Goal: Communication & Community: Answer question/provide support

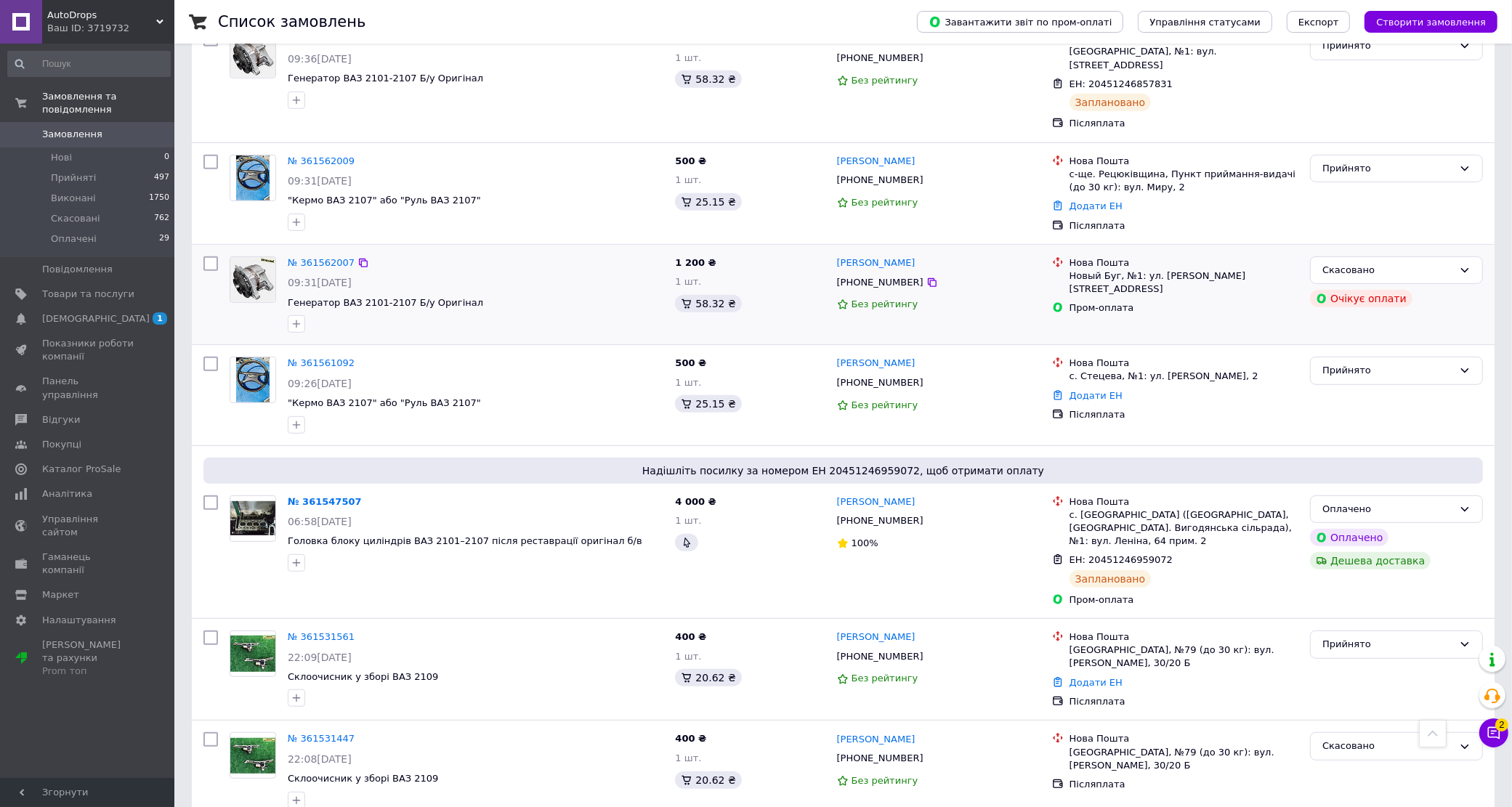
scroll to position [727, 0]
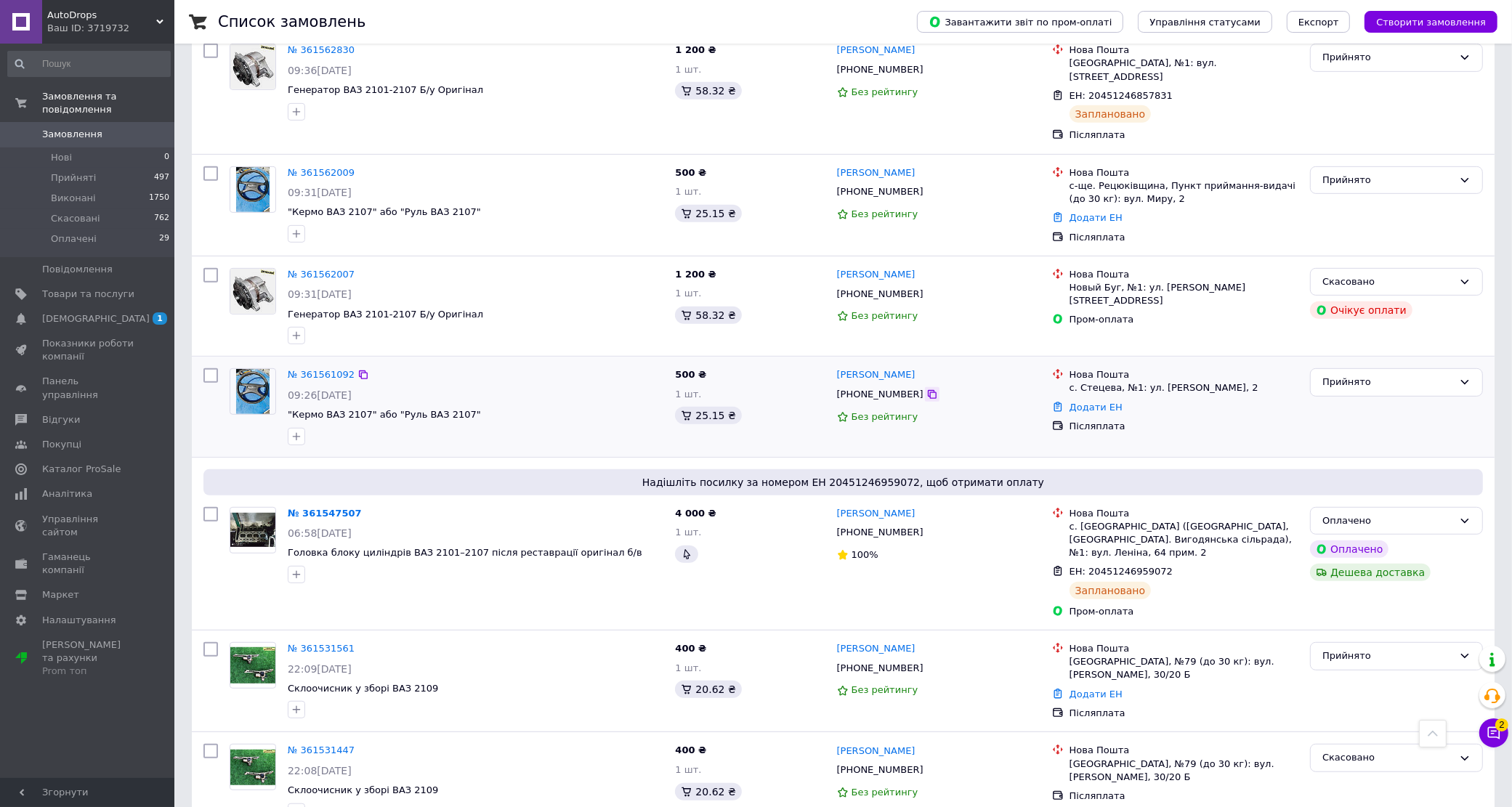
click at [928, 390] on icon at bounding box center [932, 394] width 8 height 8
drag, startPoint x: 910, startPoint y: 140, endPoint x: 918, endPoint y: 142, distance: 8.2
click at [928, 188] on icon at bounding box center [932, 192] width 8 height 8
click at [92, 337] on span "Показники роботи компанії" at bounding box center [89, 350] width 92 height 26
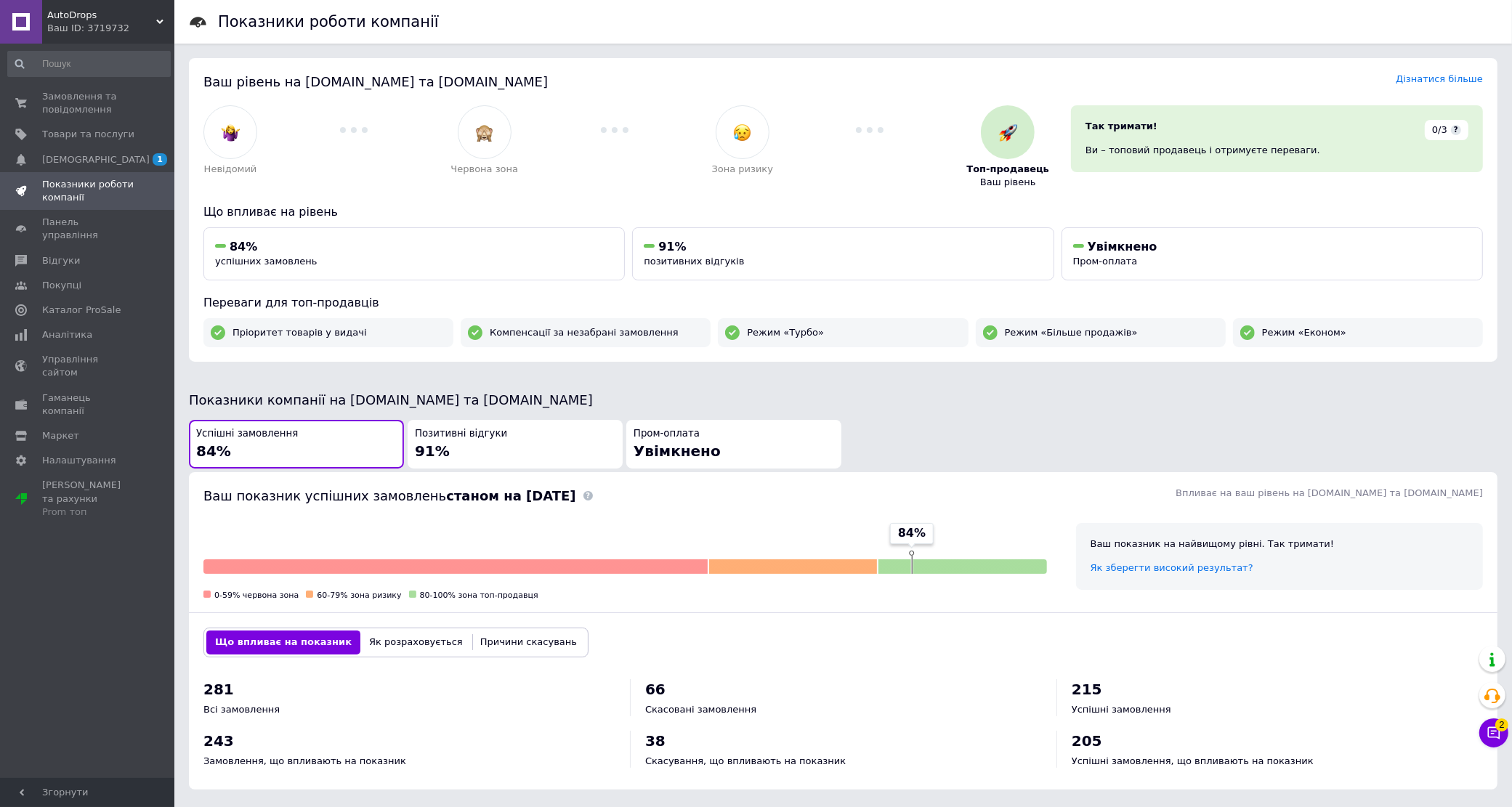
click at [536, 455] on div "Позитивні відгуки 91%" at bounding box center [515, 444] width 200 height 34
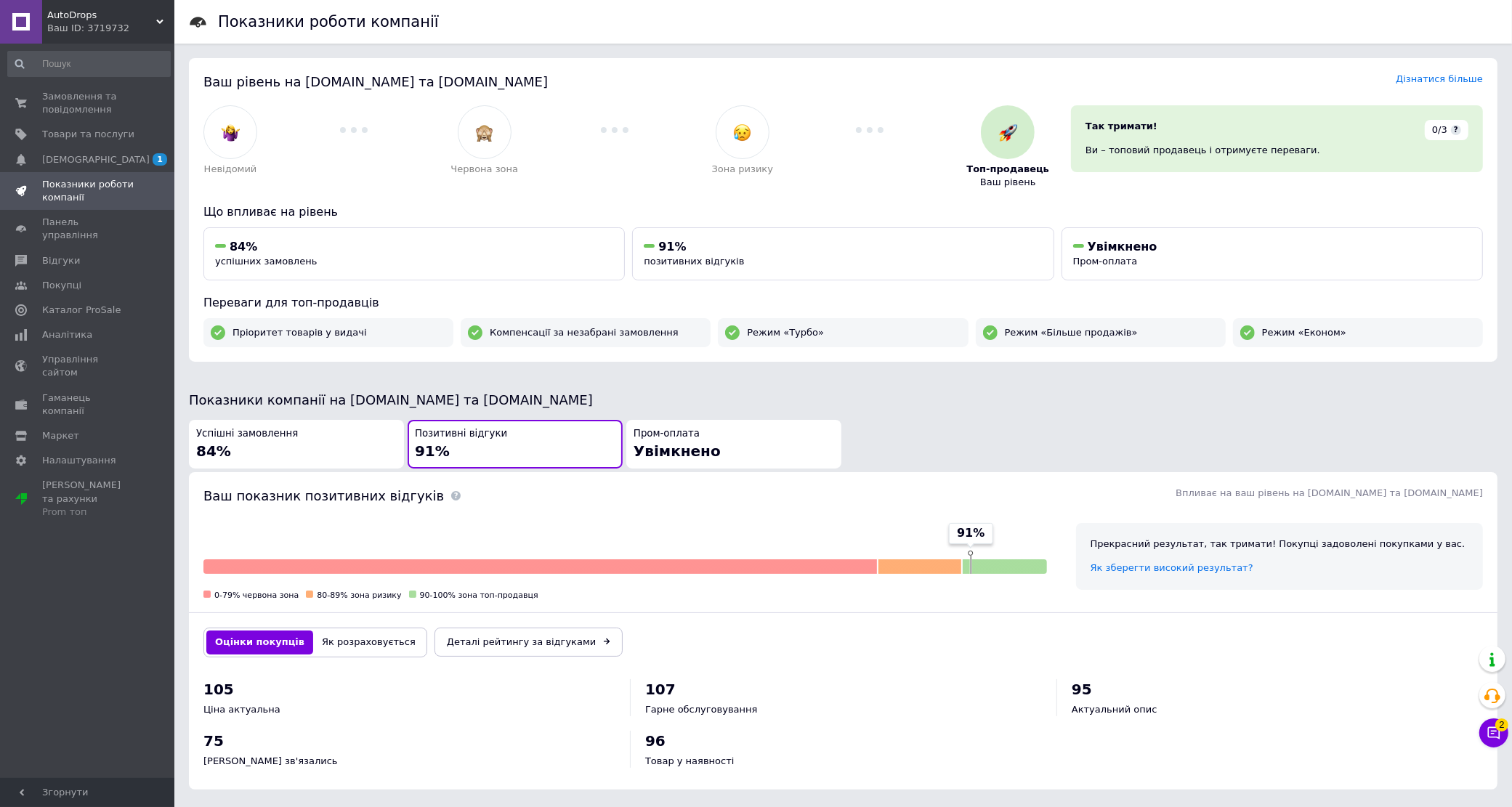
click at [342, 451] on div "Успішні замовлення 84%" at bounding box center [296, 444] width 200 height 34
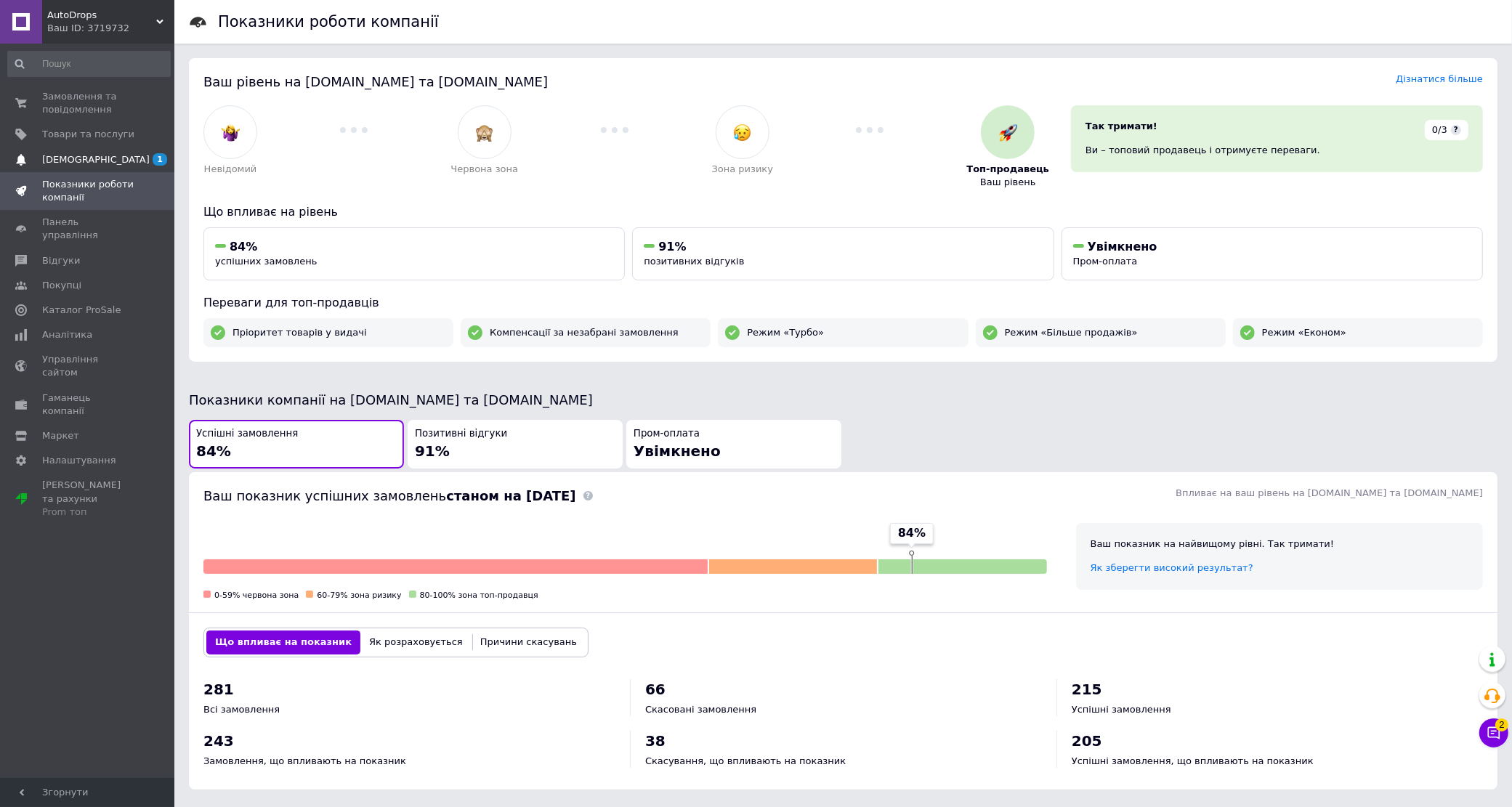
click at [100, 149] on link "[DEMOGRAPHIC_DATA] 1 0" at bounding box center [89, 160] width 178 height 25
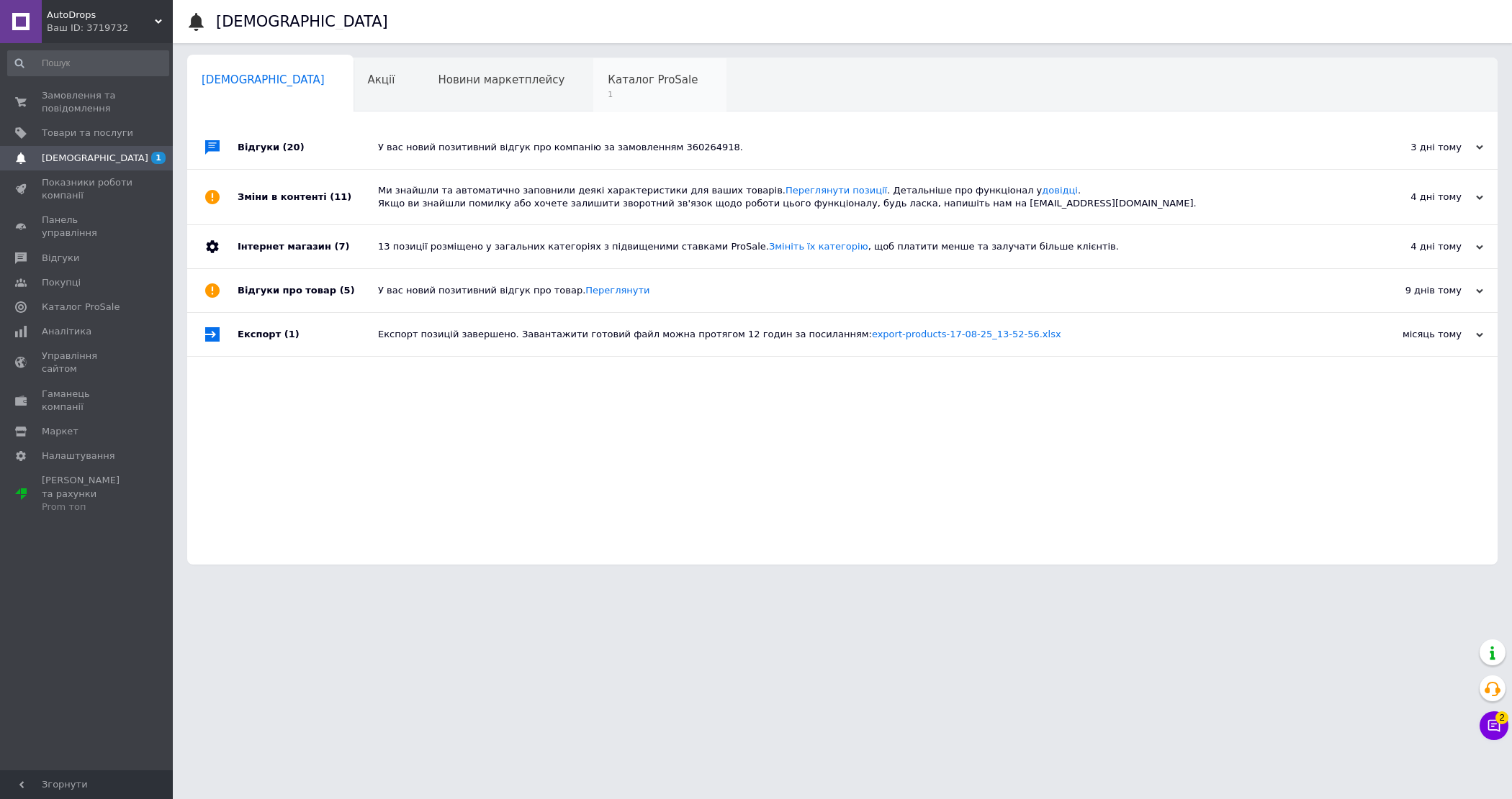
click at [594, 101] on div "Каталог ProSale 1" at bounding box center [660, 85] width 134 height 55
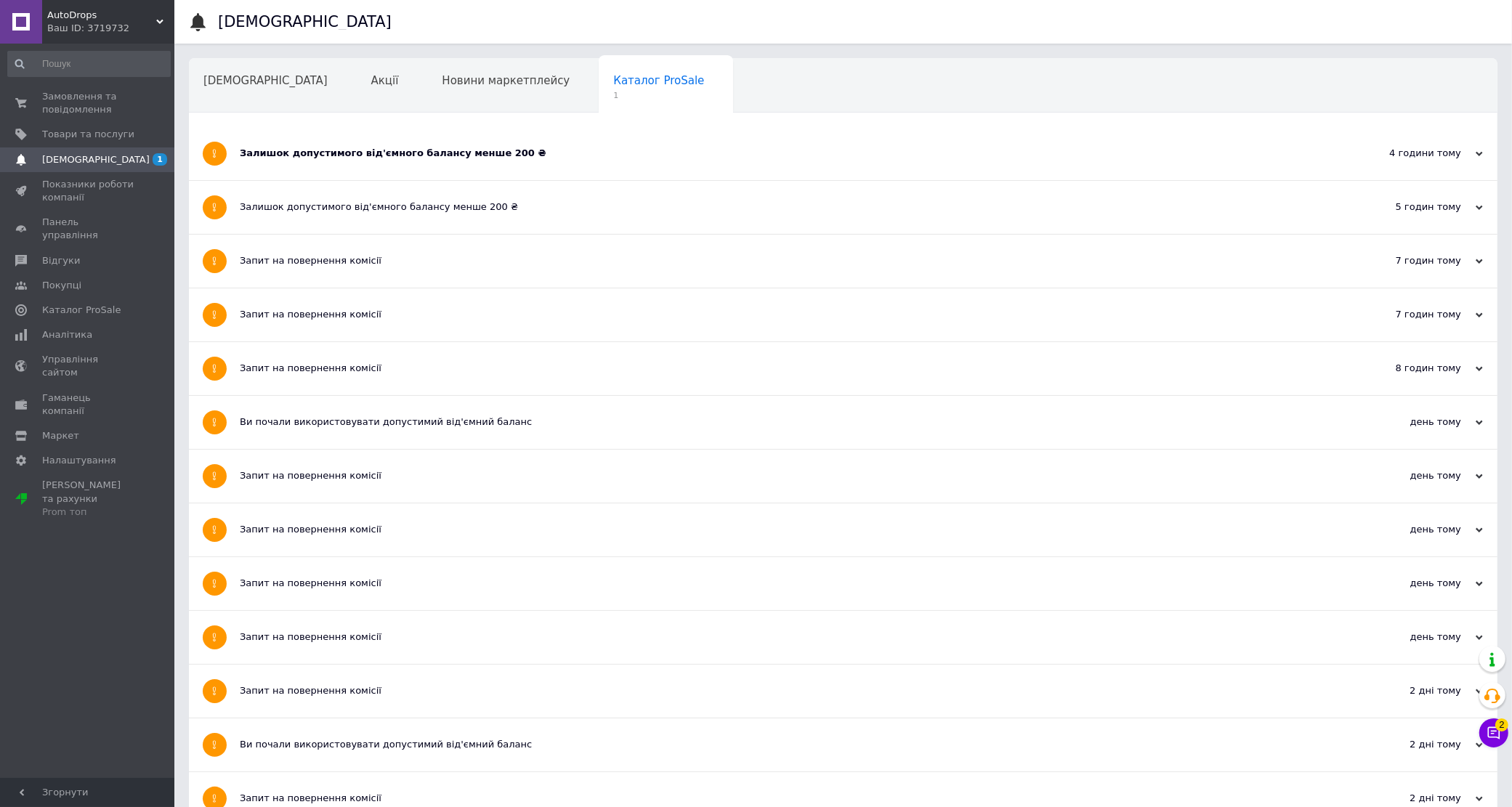
click at [557, 159] on div "Залишок допустимого від'ємного балансу менше 200 ₴" at bounding box center [788, 153] width 1098 height 13
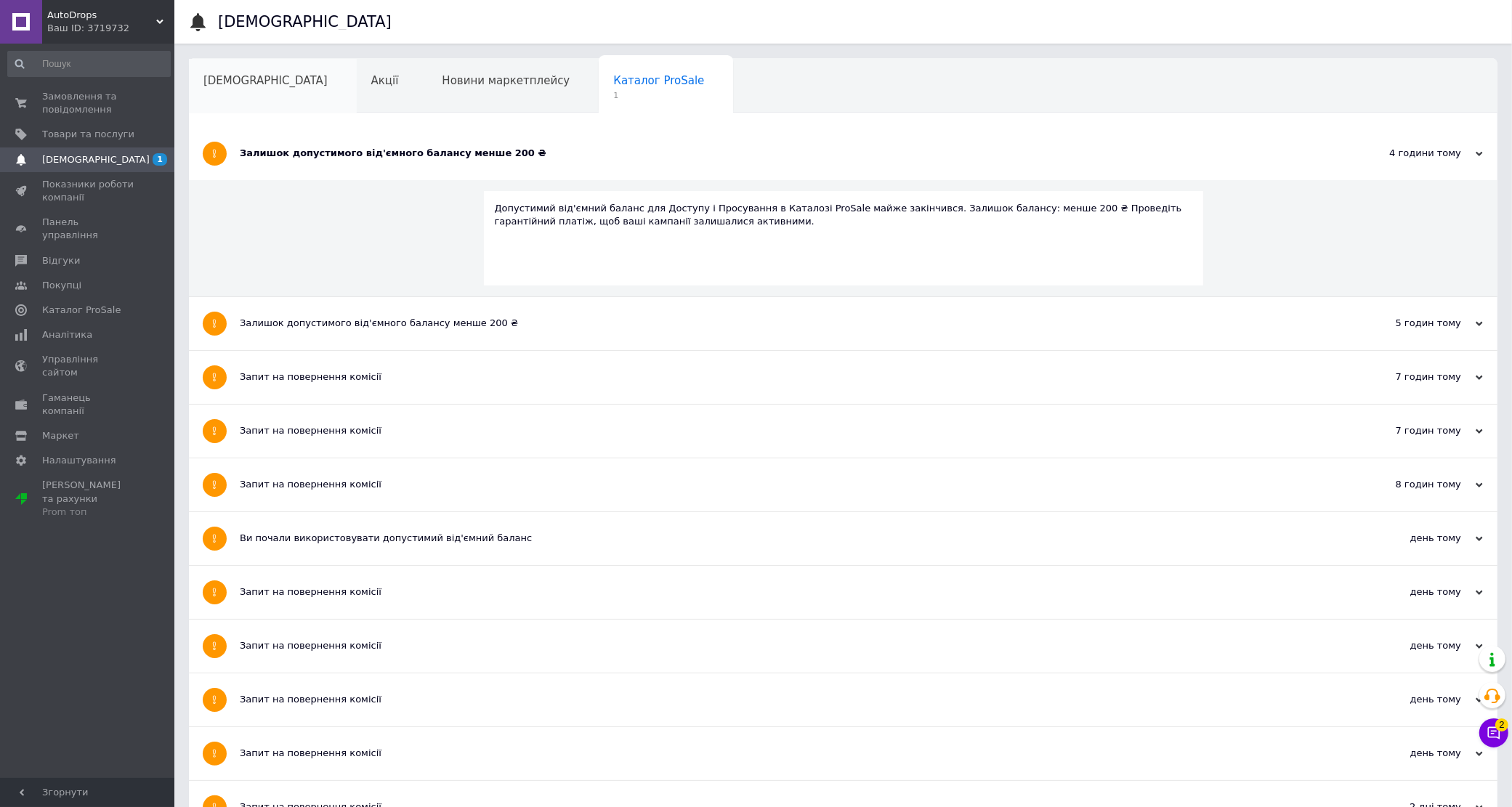
click at [274, 89] on div "[DEMOGRAPHIC_DATA]" at bounding box center [273, 86] width 168 height 55
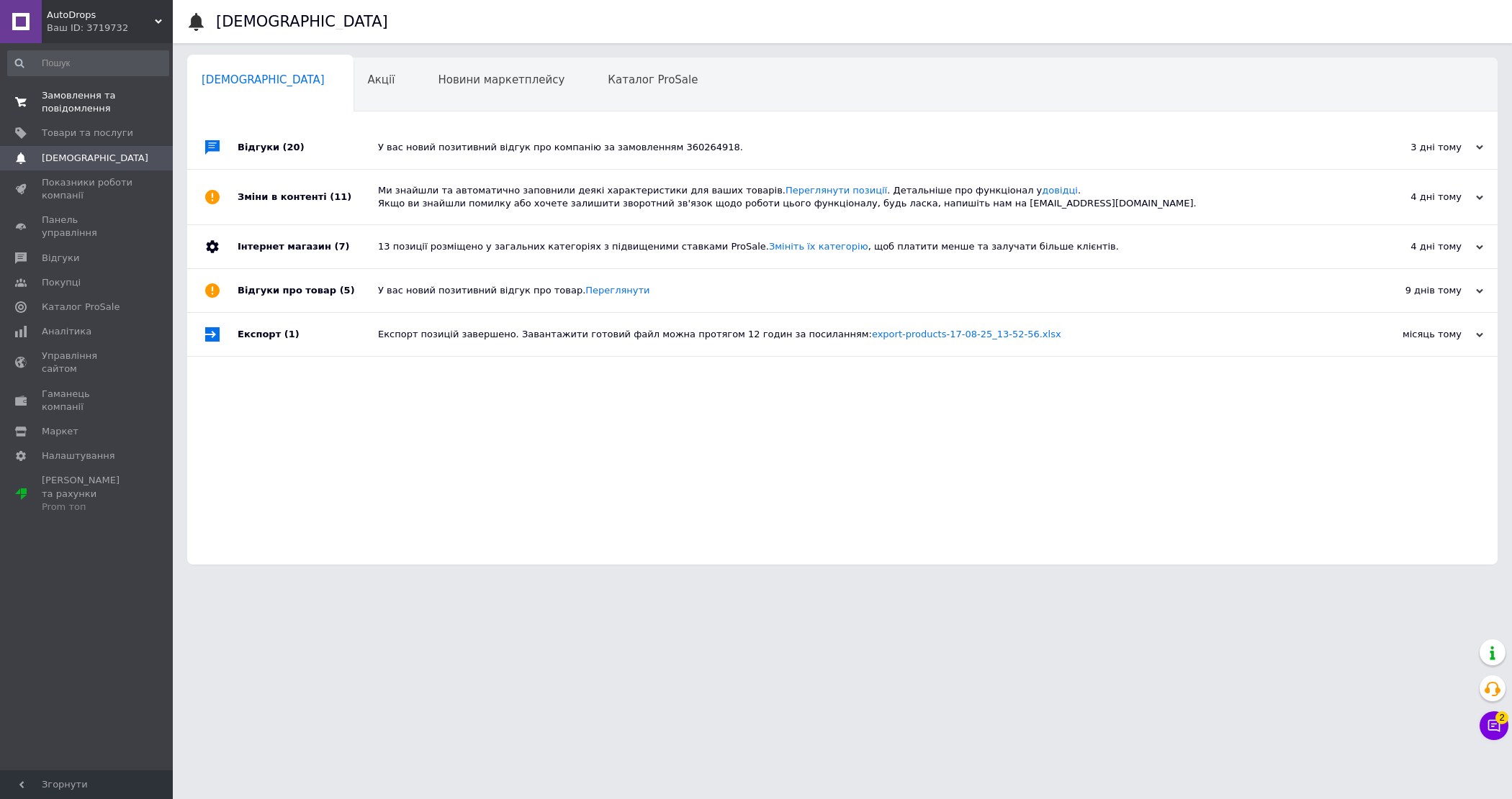
click at [83, 95] on span "Замовлення та повідомлення" at bounding box center [88, 102] width 92 height 26
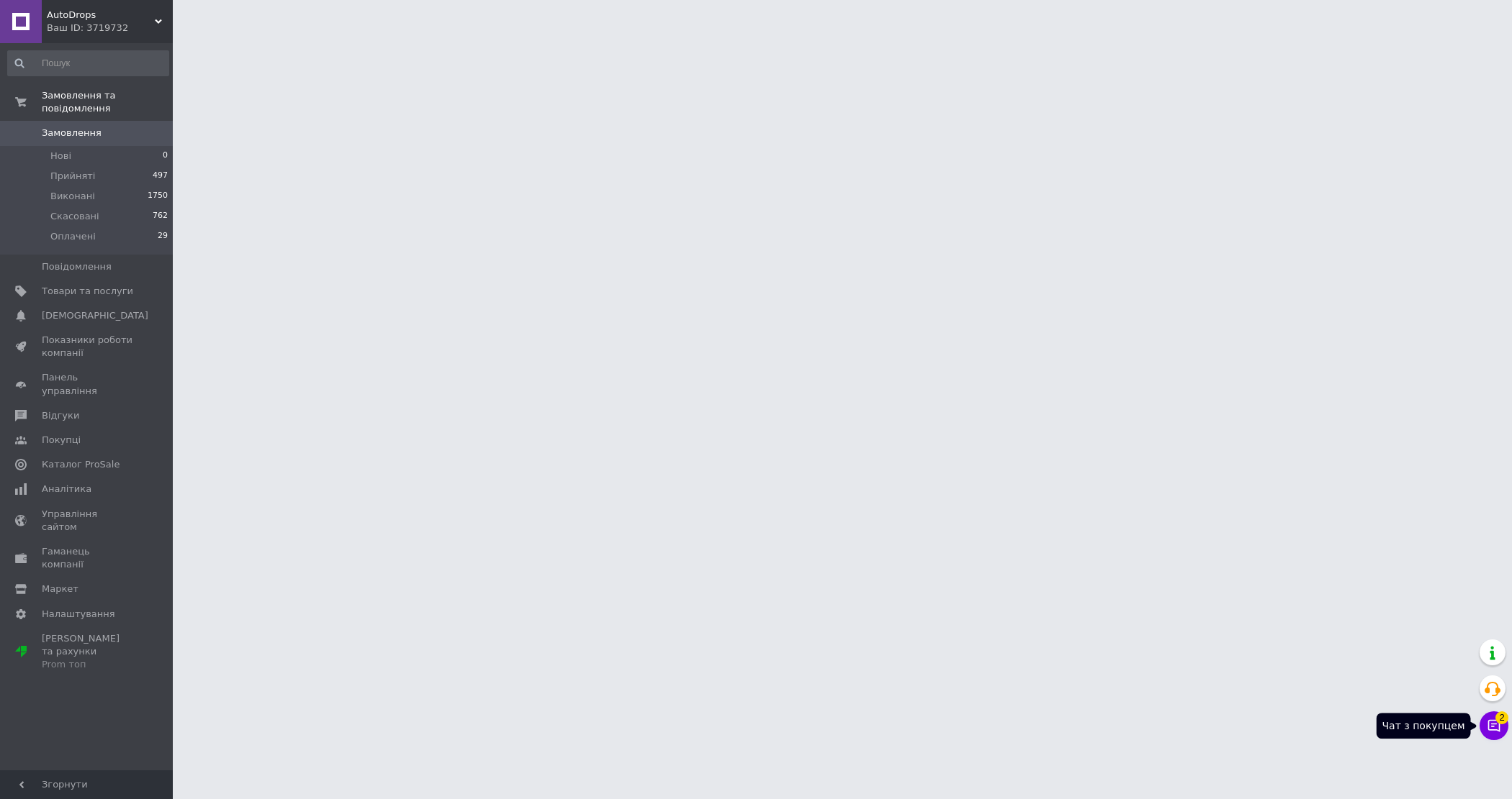
click at [1491, 725] on icon at bounding box center [1494, 726] width 14 height 14
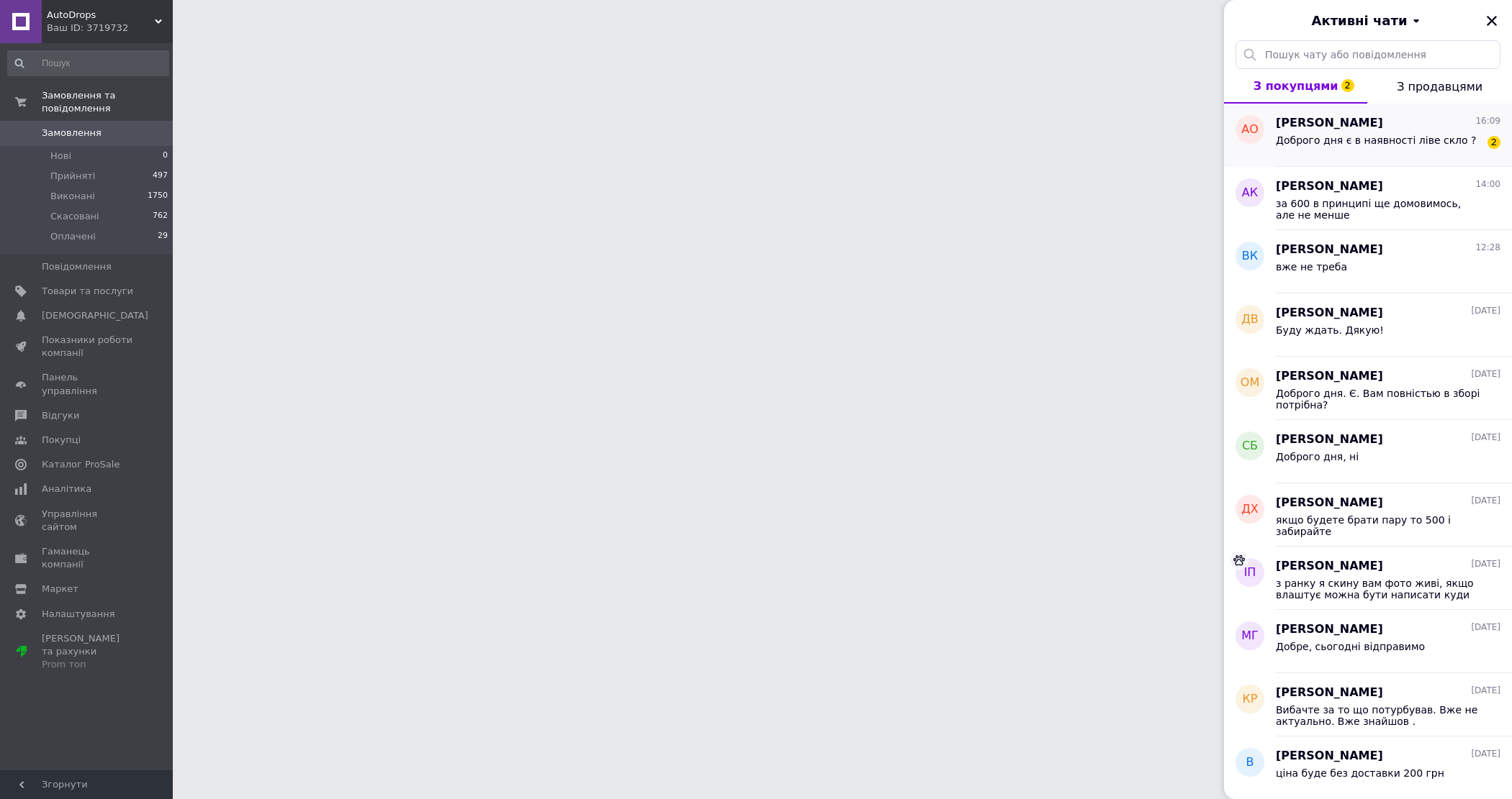
click at [1318, 151] on div "Доброго дня є в наявності ліве скло ?" at bounding box center [1375, 144] width 201 height 20
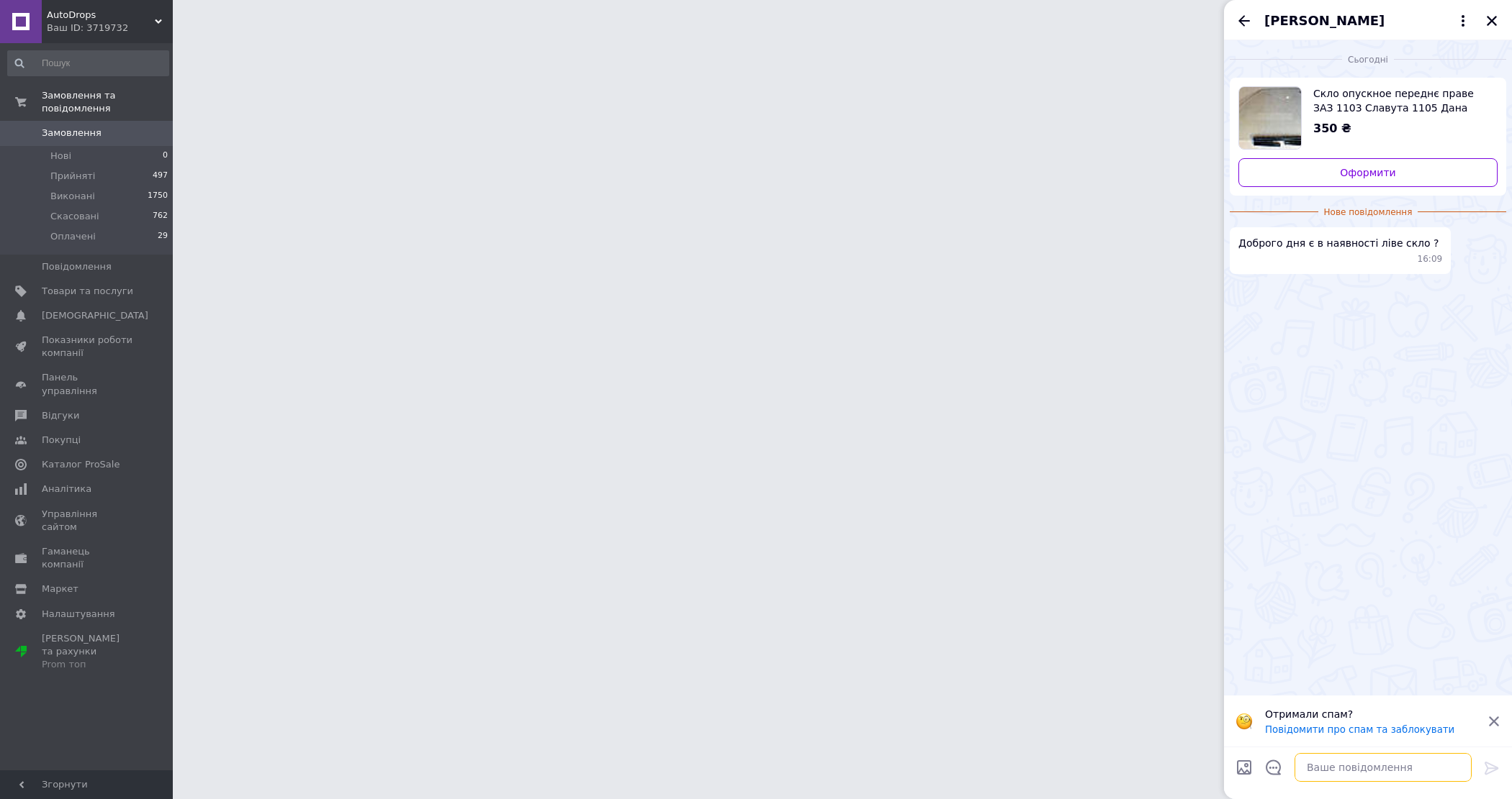
click at [1328, 772] on textarea at bounding box center [1383, 768] width 177 height 29
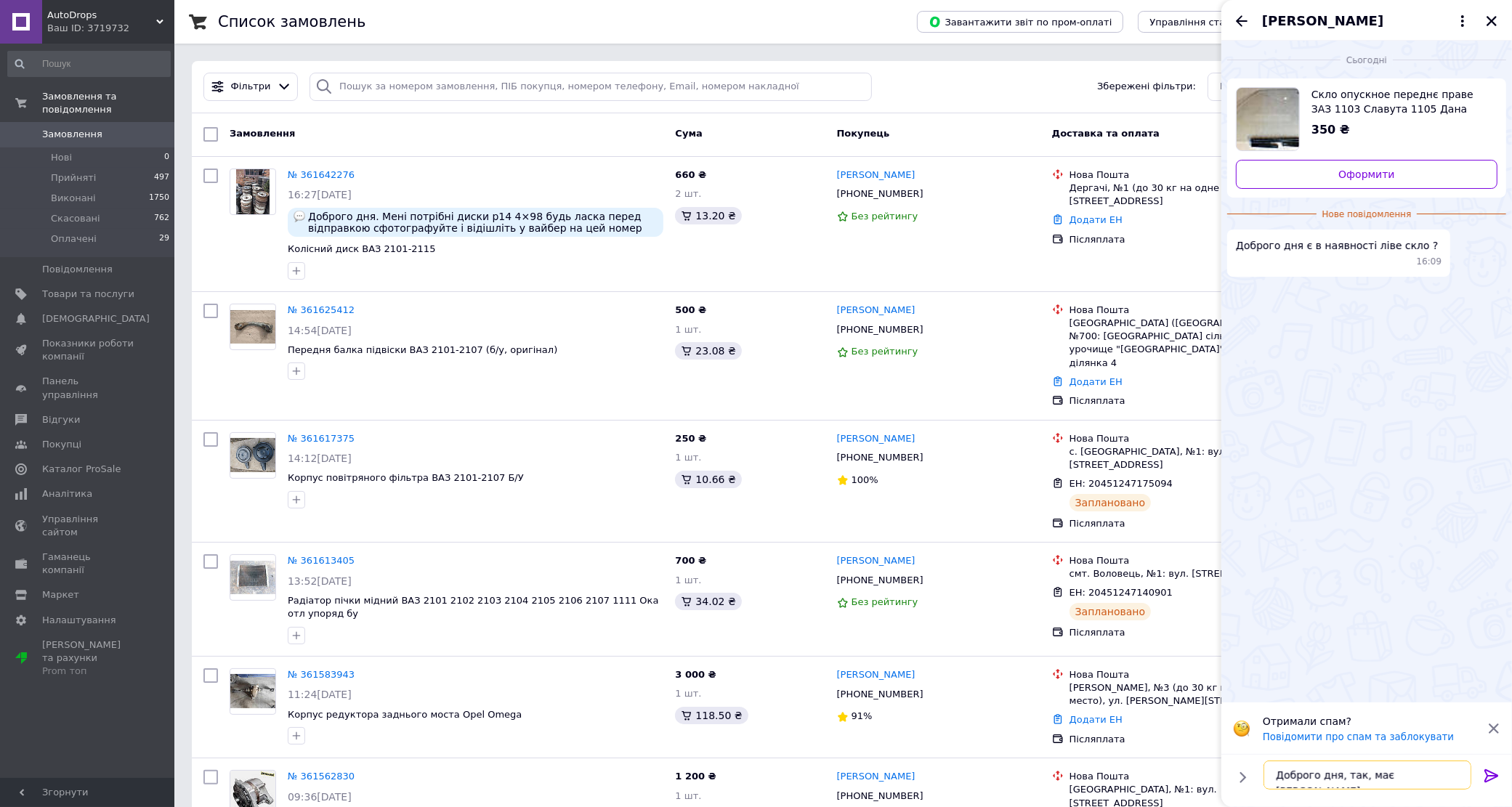
type textarea "Доброго дня, так, має бути"
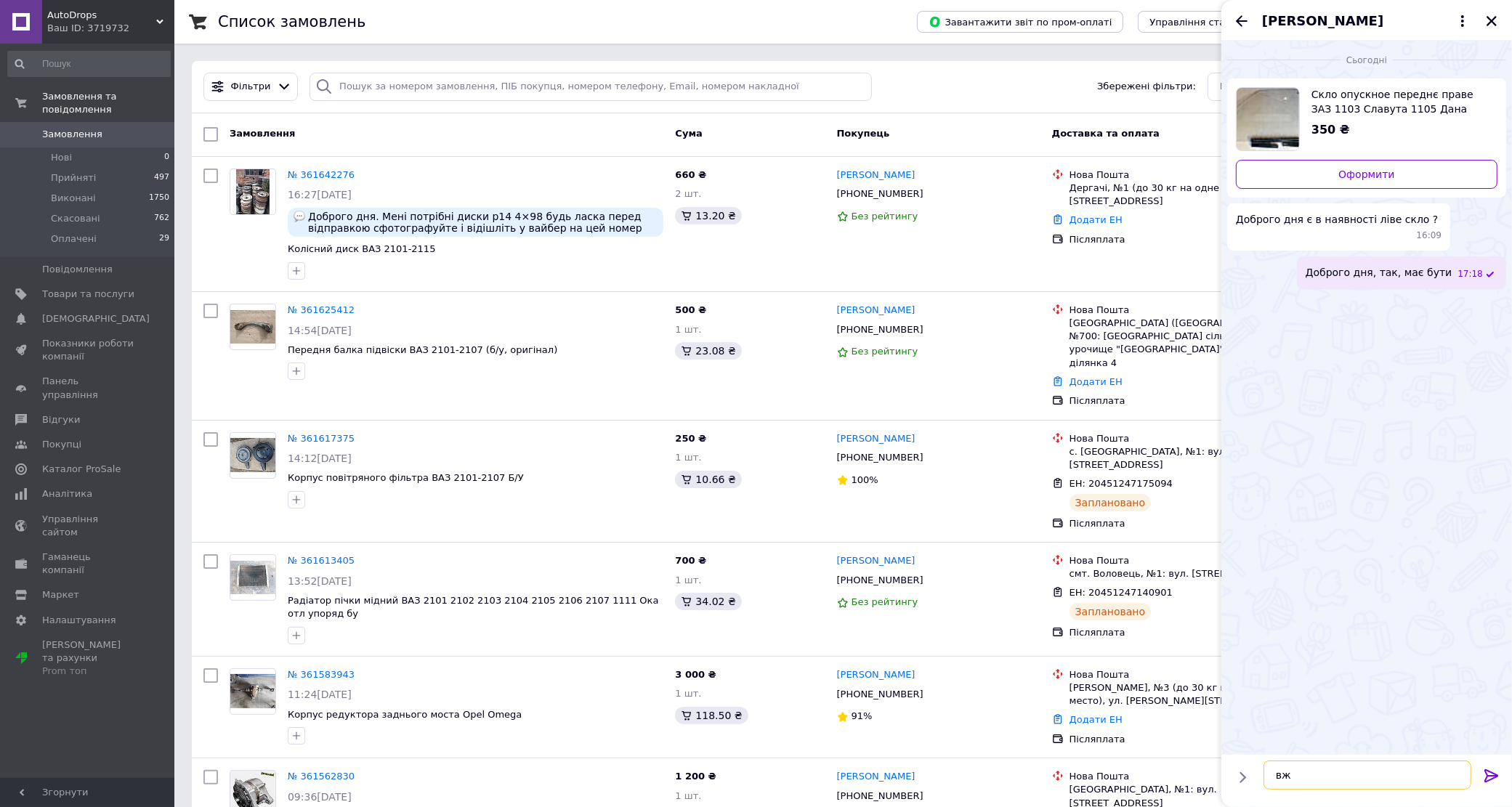
type textarea "в"
type textarea "Ціна 350 грн актуальна, тільки ціна доставки буде більше скла"
type textarea "в районі 400-450 грн"
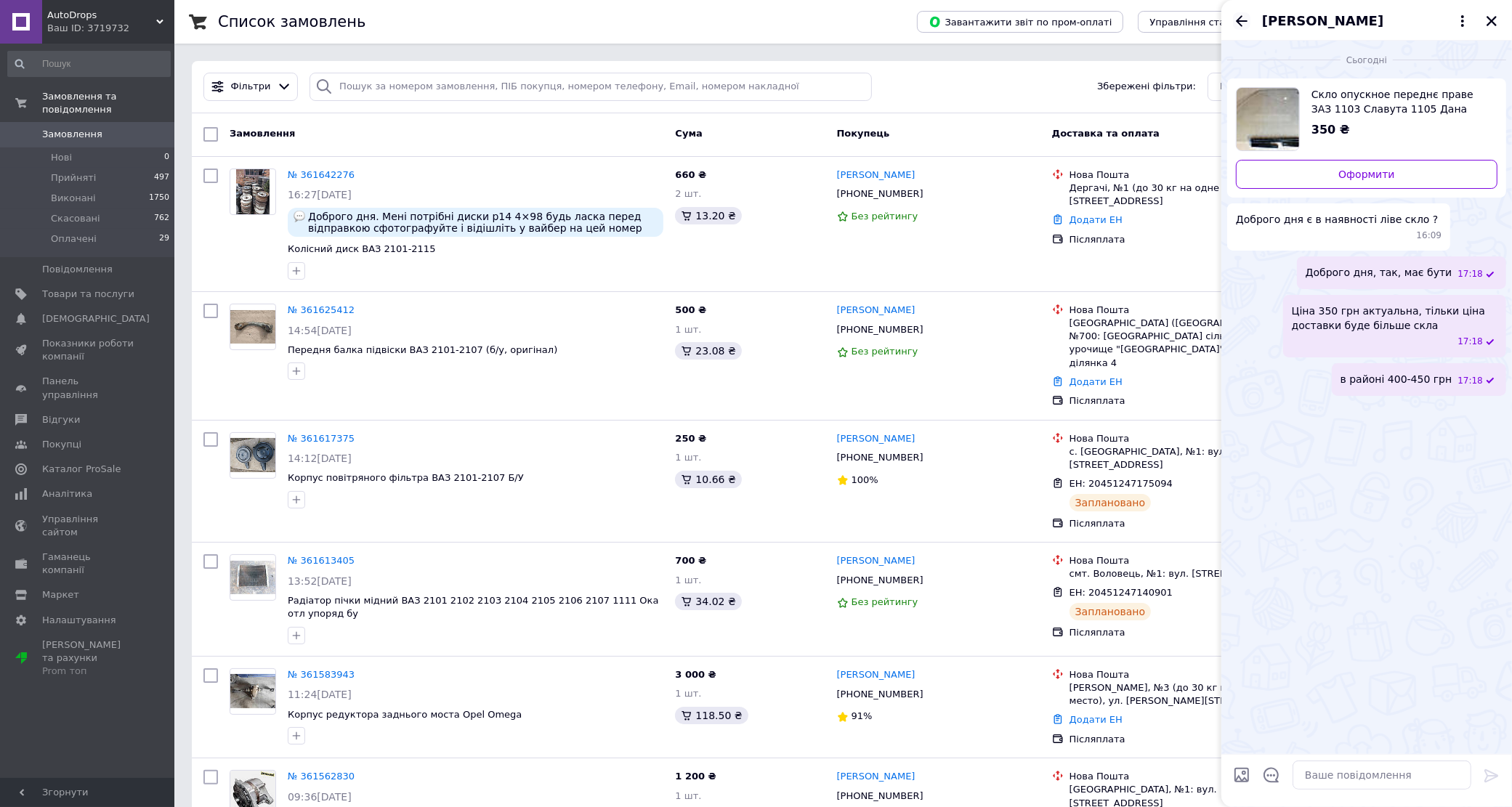
click at [1236, 13] on icon "Назад" at bounding box center [1241, 21] width 18 height 18
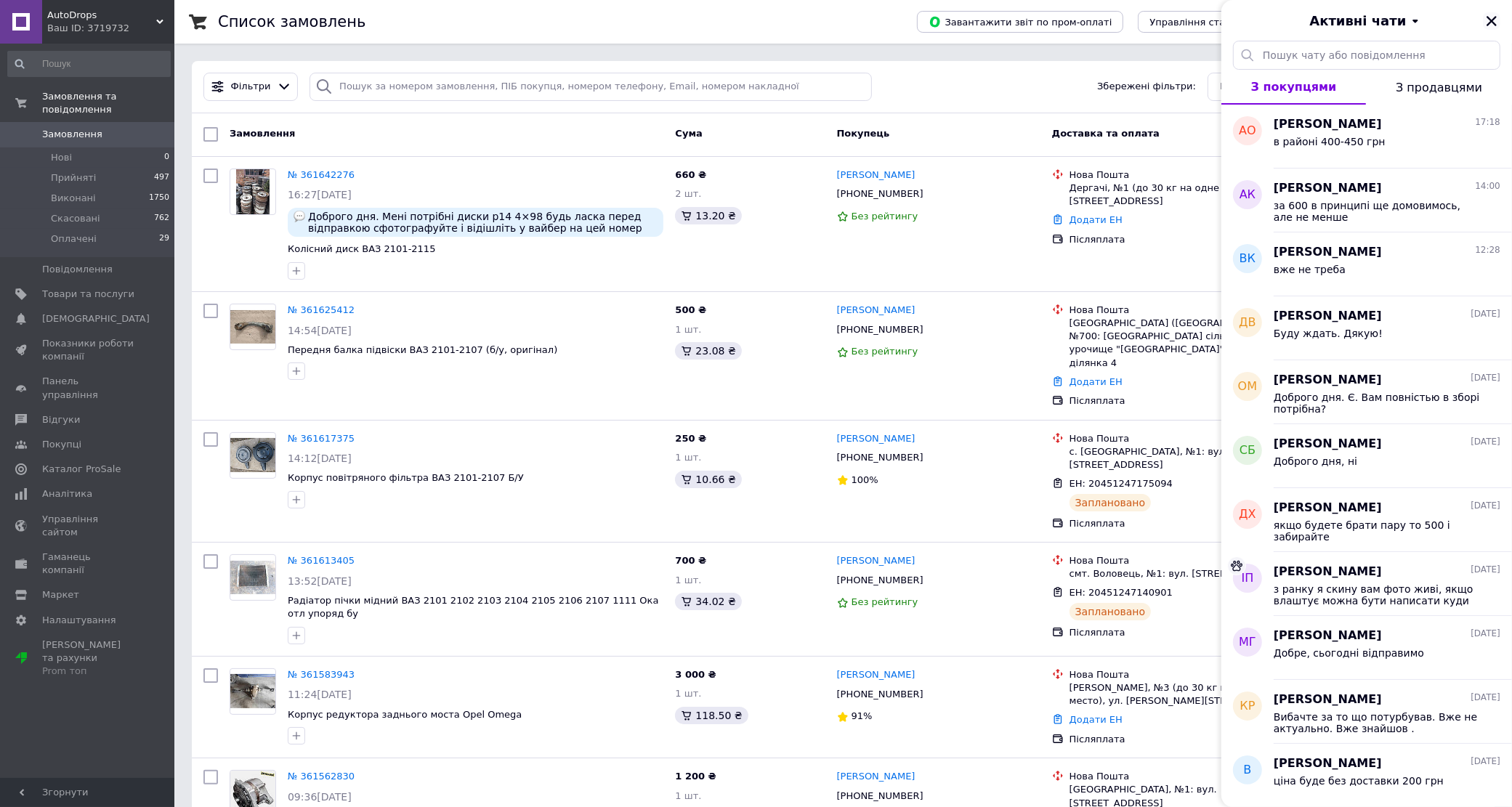
click at [1490, 24] on icon "Закрити" at bounding box center [1491, 21] width 13 height 13
